Goal: Task Accomplishment & Management: Manage account settings

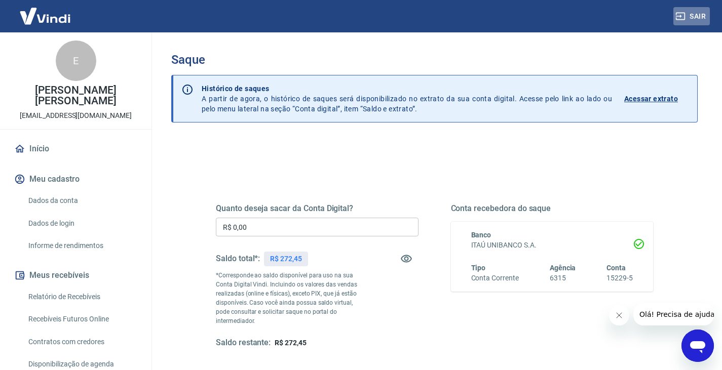
click at [698, 12] on button "Sair" at bounding box center [692, 16] width 36 height 19
